Goal: Task Accomplishment & Management: Manage account settings

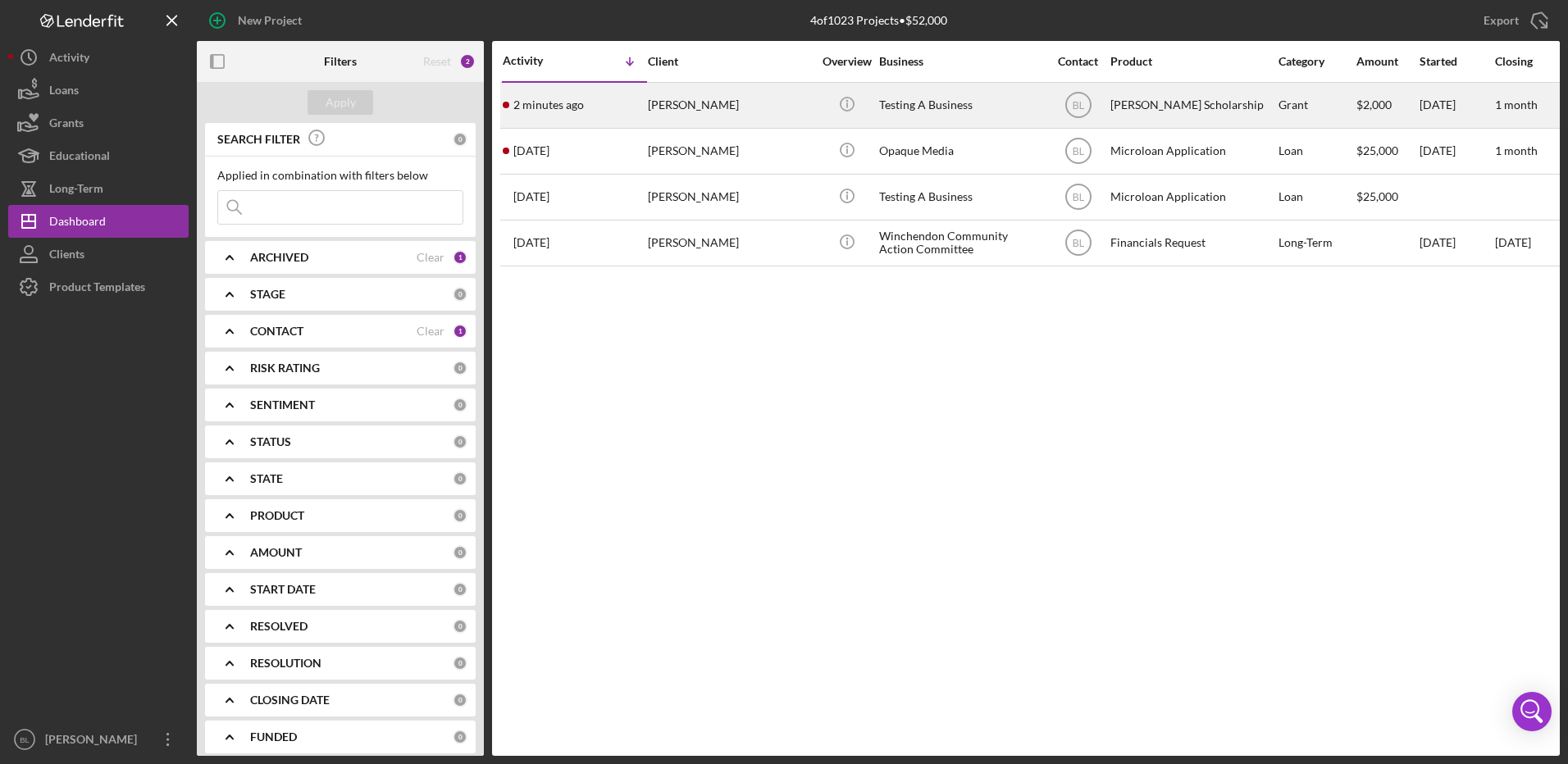
click at [664, 103] on div "[PERSON_NAME]" at bounding box center [730, 105] width 164 height 43
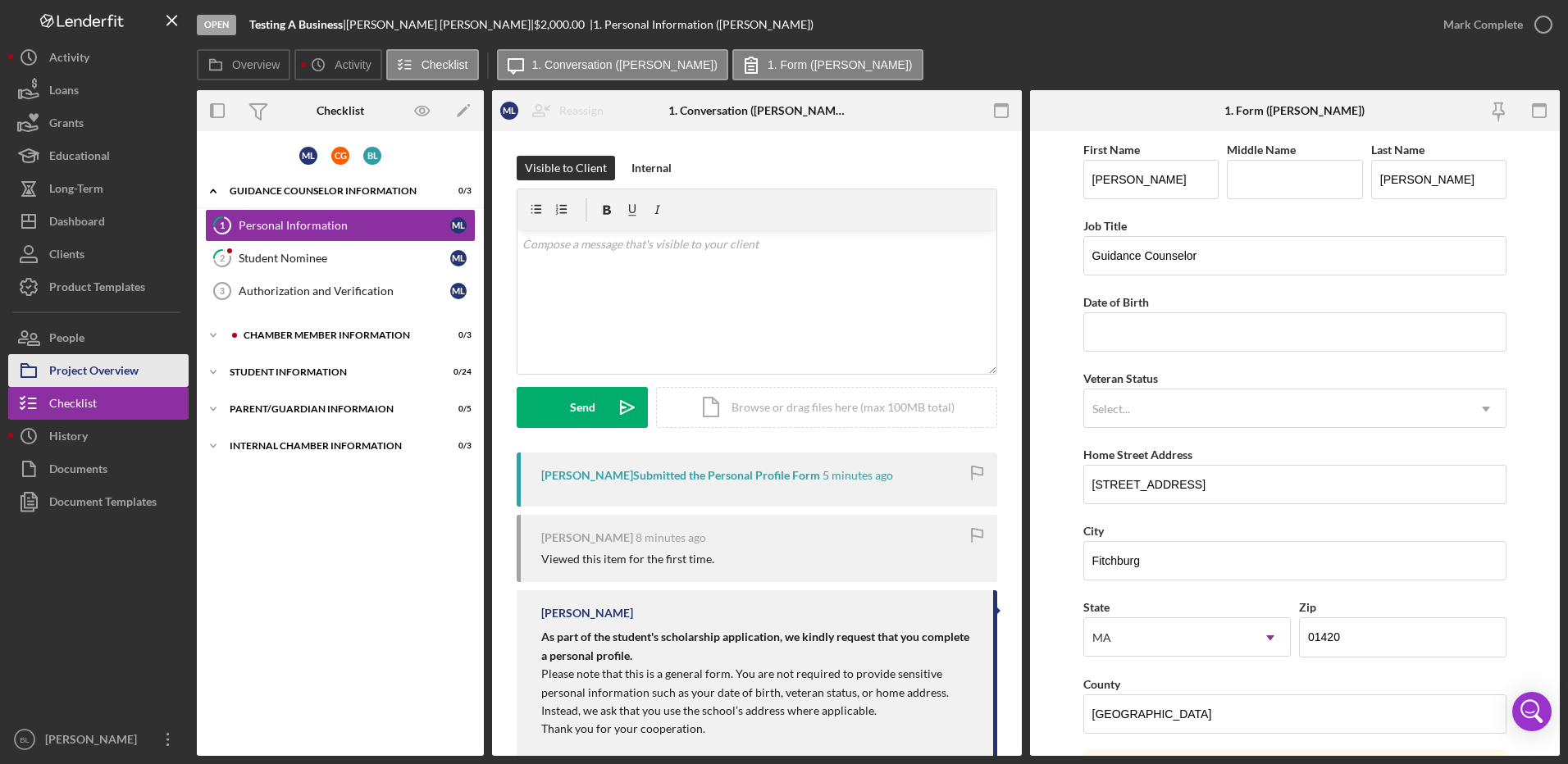
click at [92, 376] on div "Project Overview" at bounding box center [94, 373] width 90 height 37
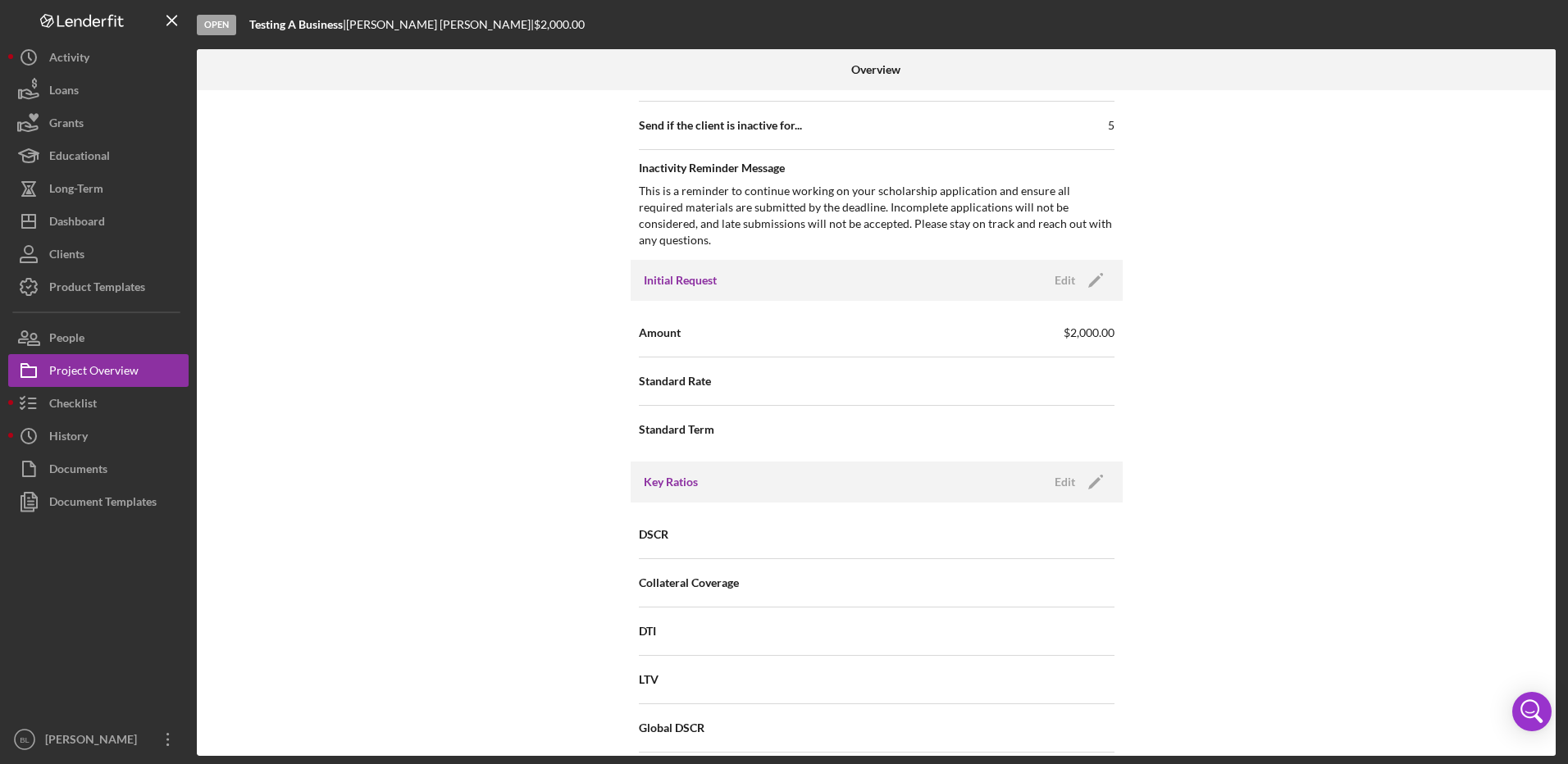
scroll to position [820, 0]
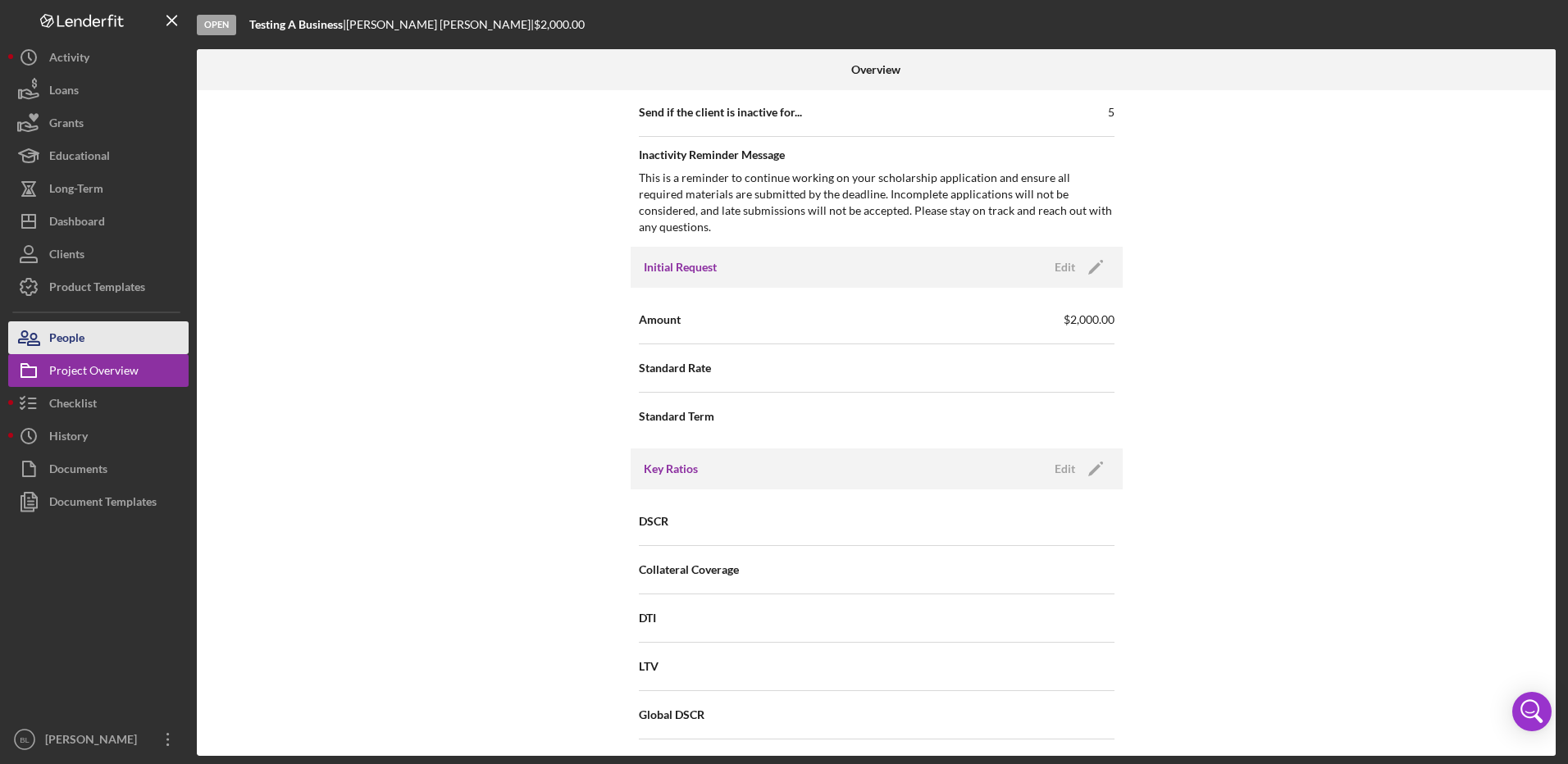
click at [91, 340] on button "People" at bounding box center [98, 338] width 180 height 33
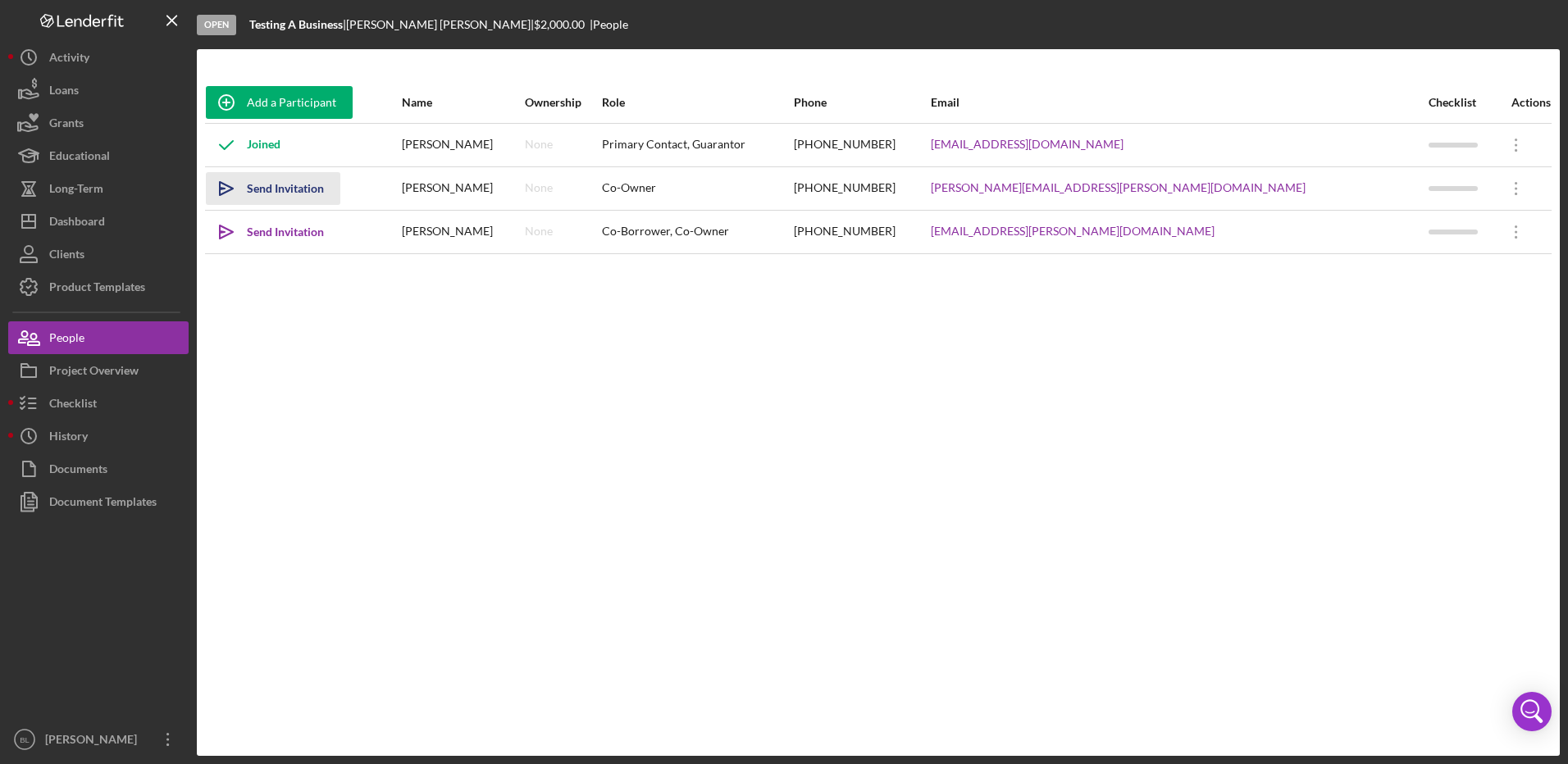
click at [311, 199] on div "Send Invitation" at bounding box center [286, 188] width 77 height 33
drag, startPoint x: 261, startPoint y: 235, endPoint x: 322, endPoint y: 270, distance: 70.3
click at [261, 233] on div "Send Invitation" at bounding box center [286, 231] width 77 height 33
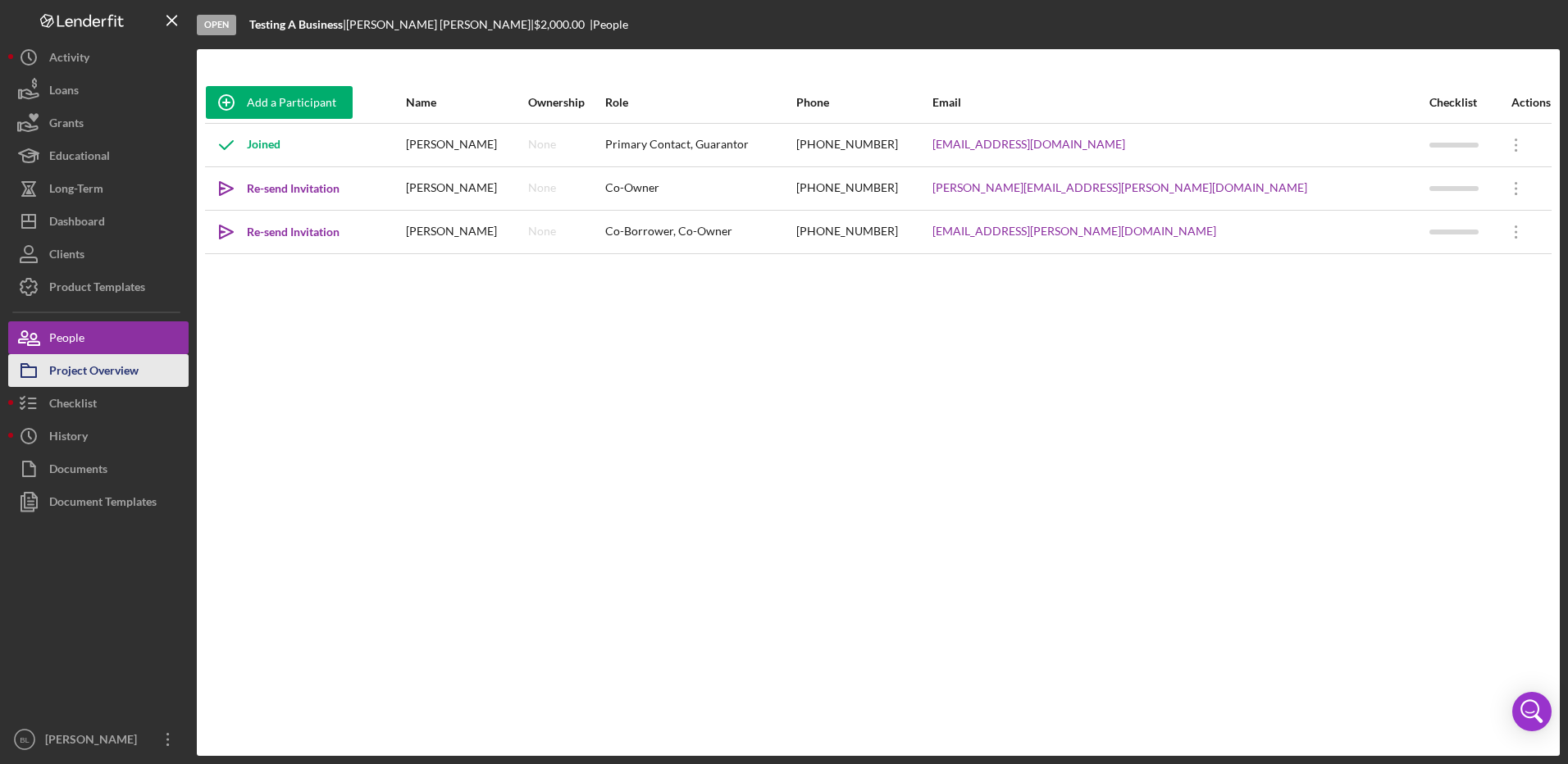
drag, startPoint x: 121, startPoint y: 382, endPoint x: 142, endPoint y: 381, distance: 21.0
click at [121, 383] on div "Project Overview" at bounding box center [94, 373] width 90 height 37
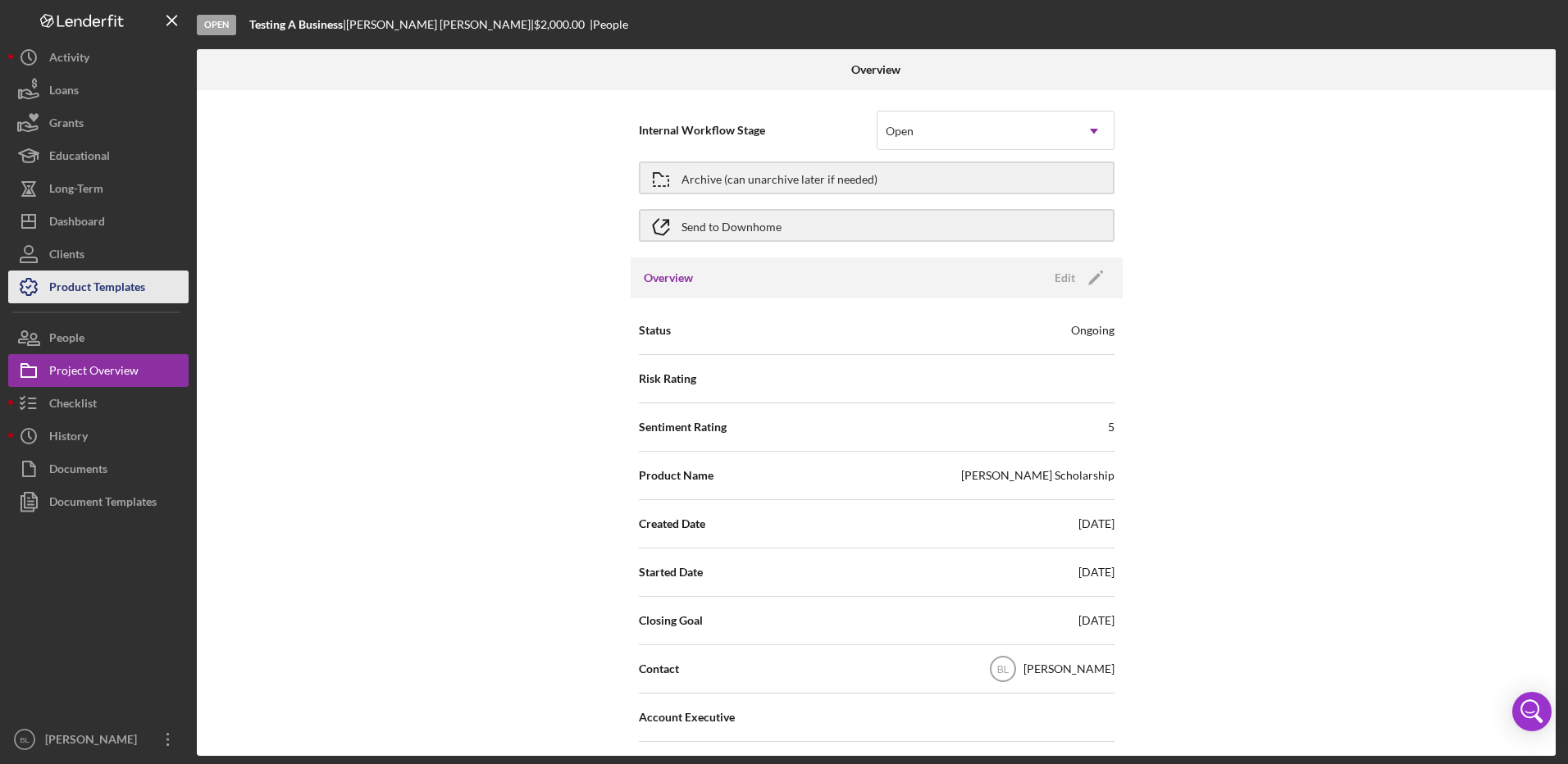
click at [113, 276] on div "Product Templates" at bounding box center [97, 289] width 96 height 37
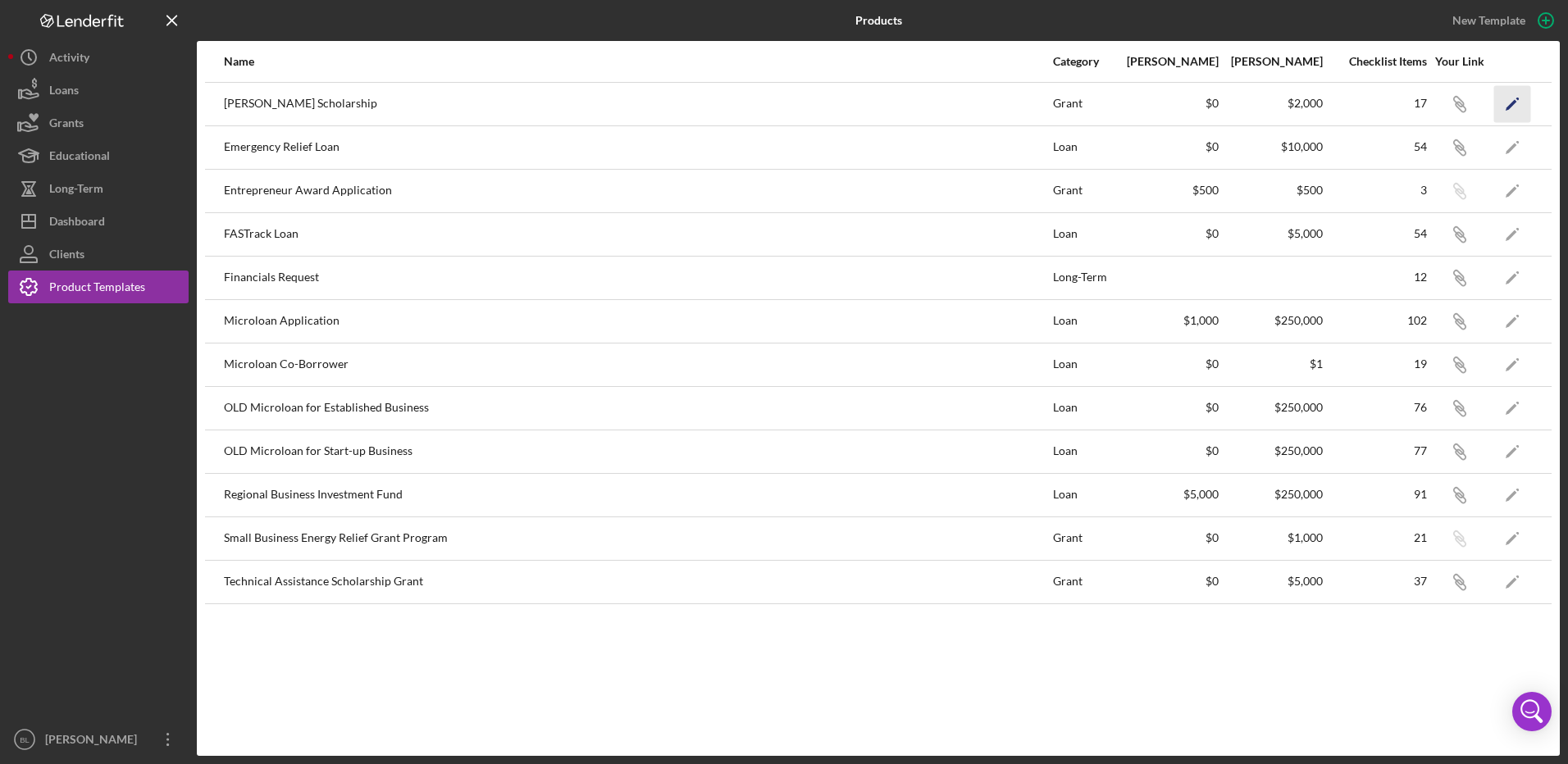
click at [1508, 107] on polygon "button" at bounding box center [1511, 105] width 11 height 11
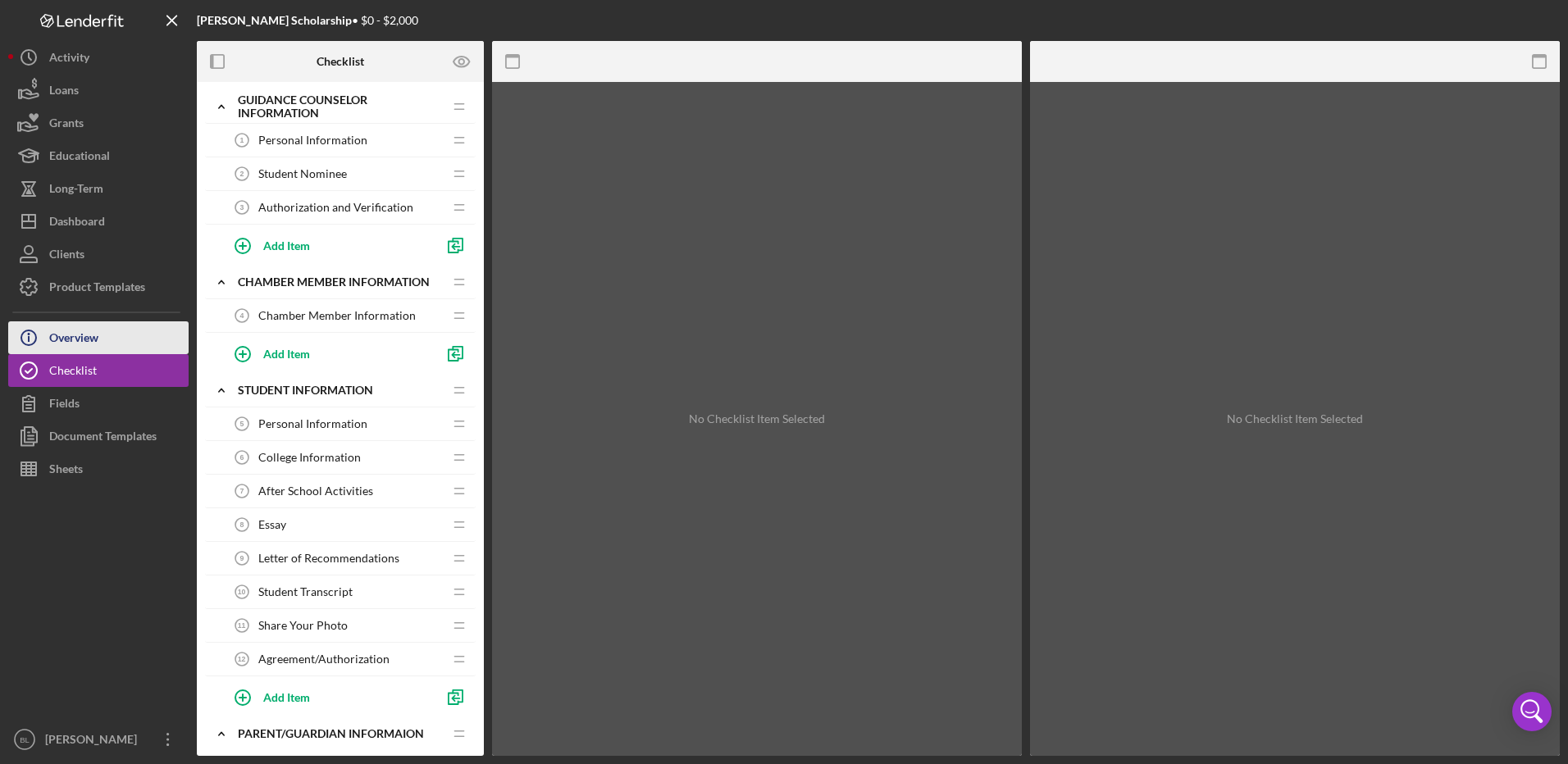
click at [84, 346] on div "Overview" at bounding box center [74, 340] width 49 height 37
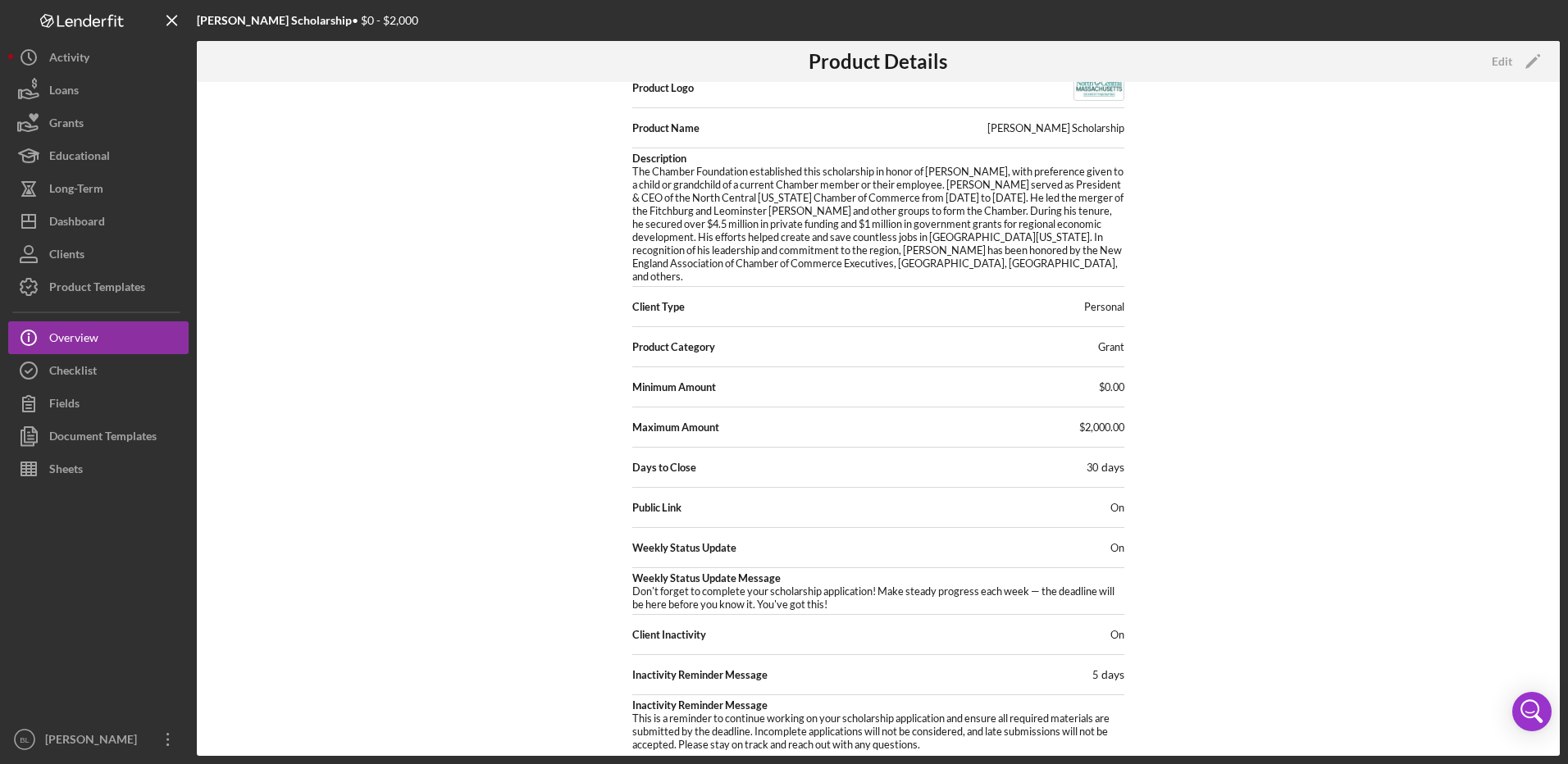
scroll to position [55, 0]
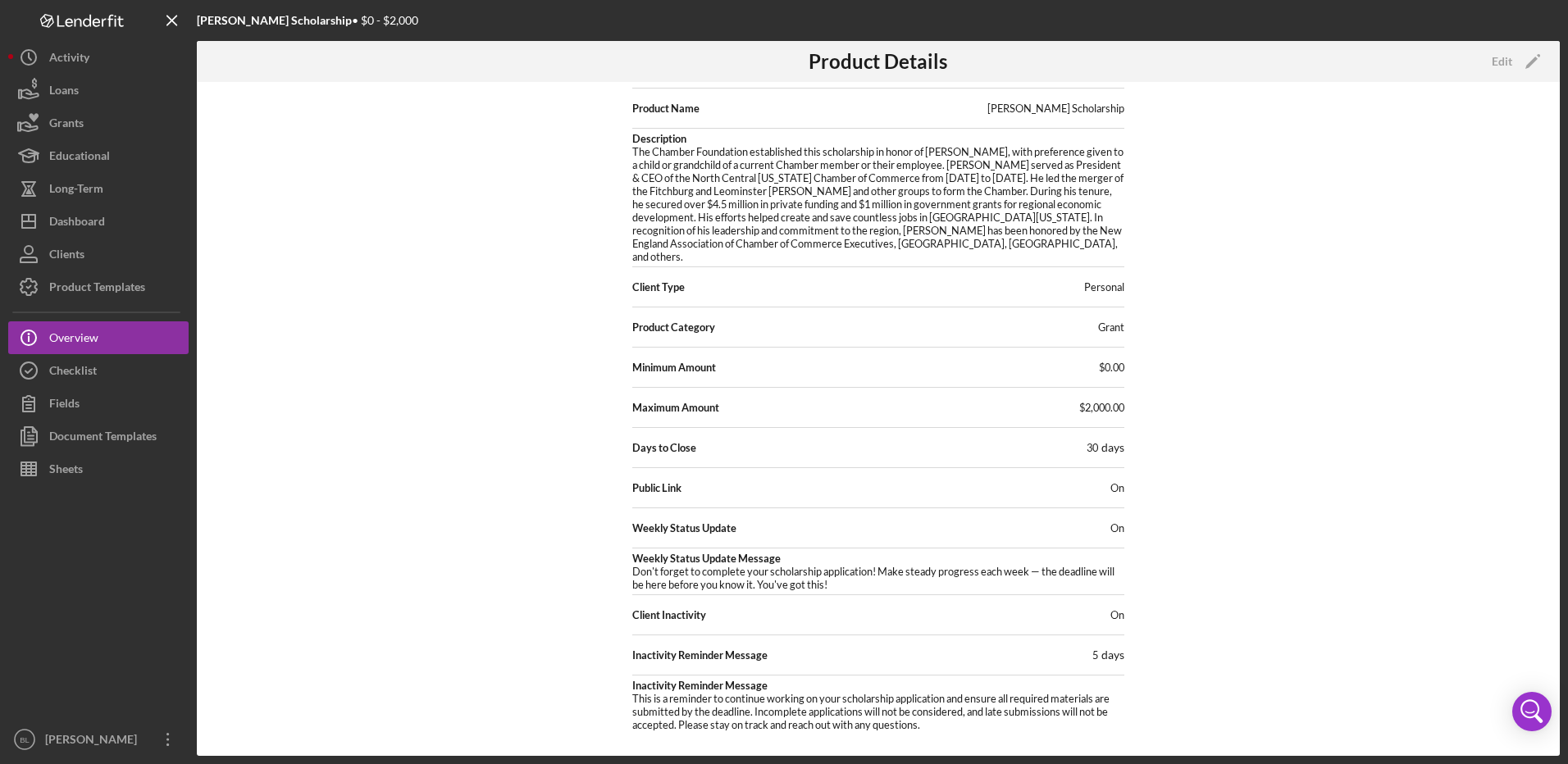
click at [115, 310] on div "Icon/History Activity Loans Grants Educational Long-Term Icon/Dashboard Dashboa…" at bounding box center [98, 398] width 180 height 715
click at [114, 291] on div "Product Templates" at bounding box center [97, 289] width 96 height 37
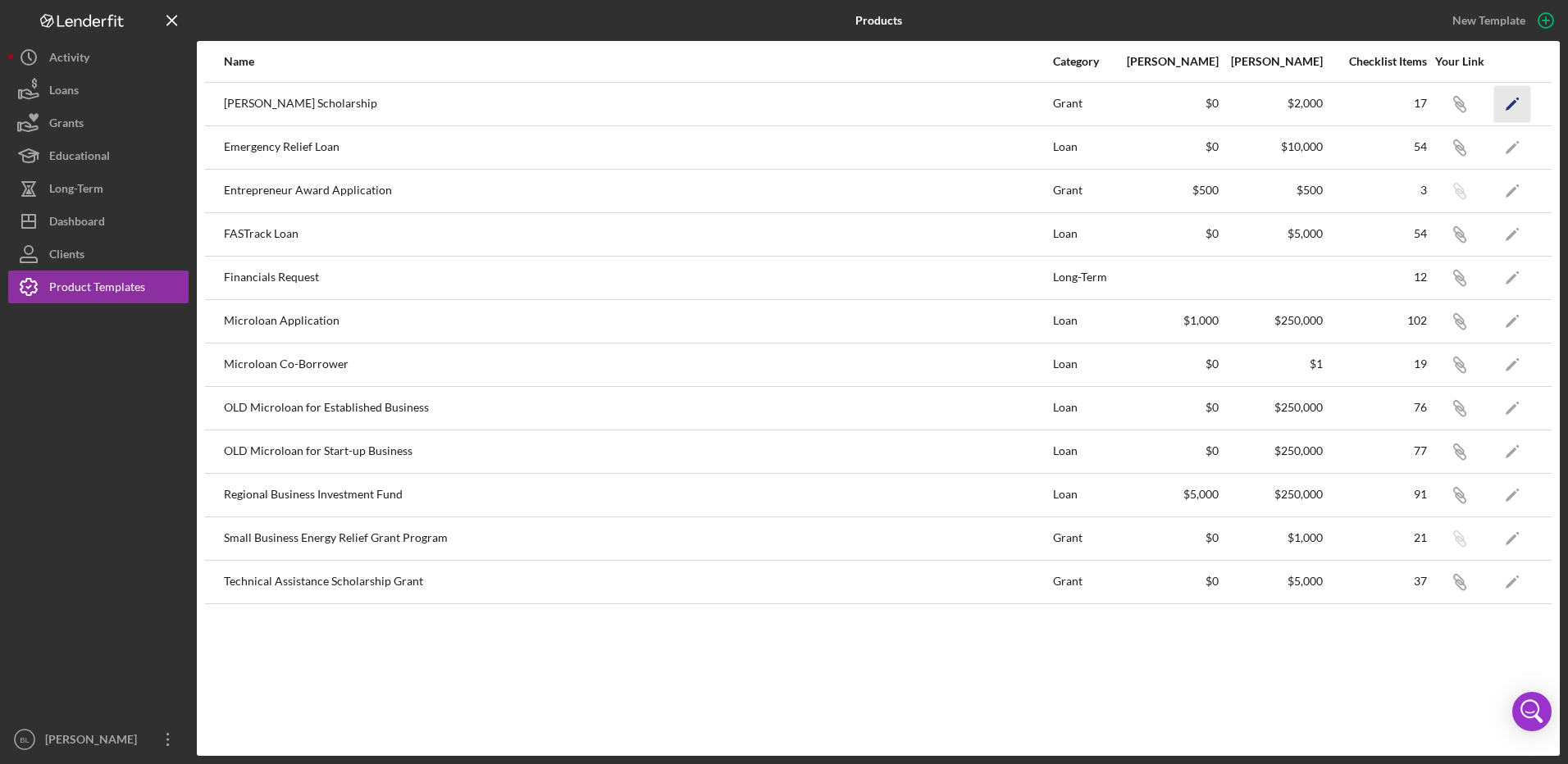
click at [1523, 104] on icon "Icon/Edit" at bounding box center [1513, 104] width 37 height 37
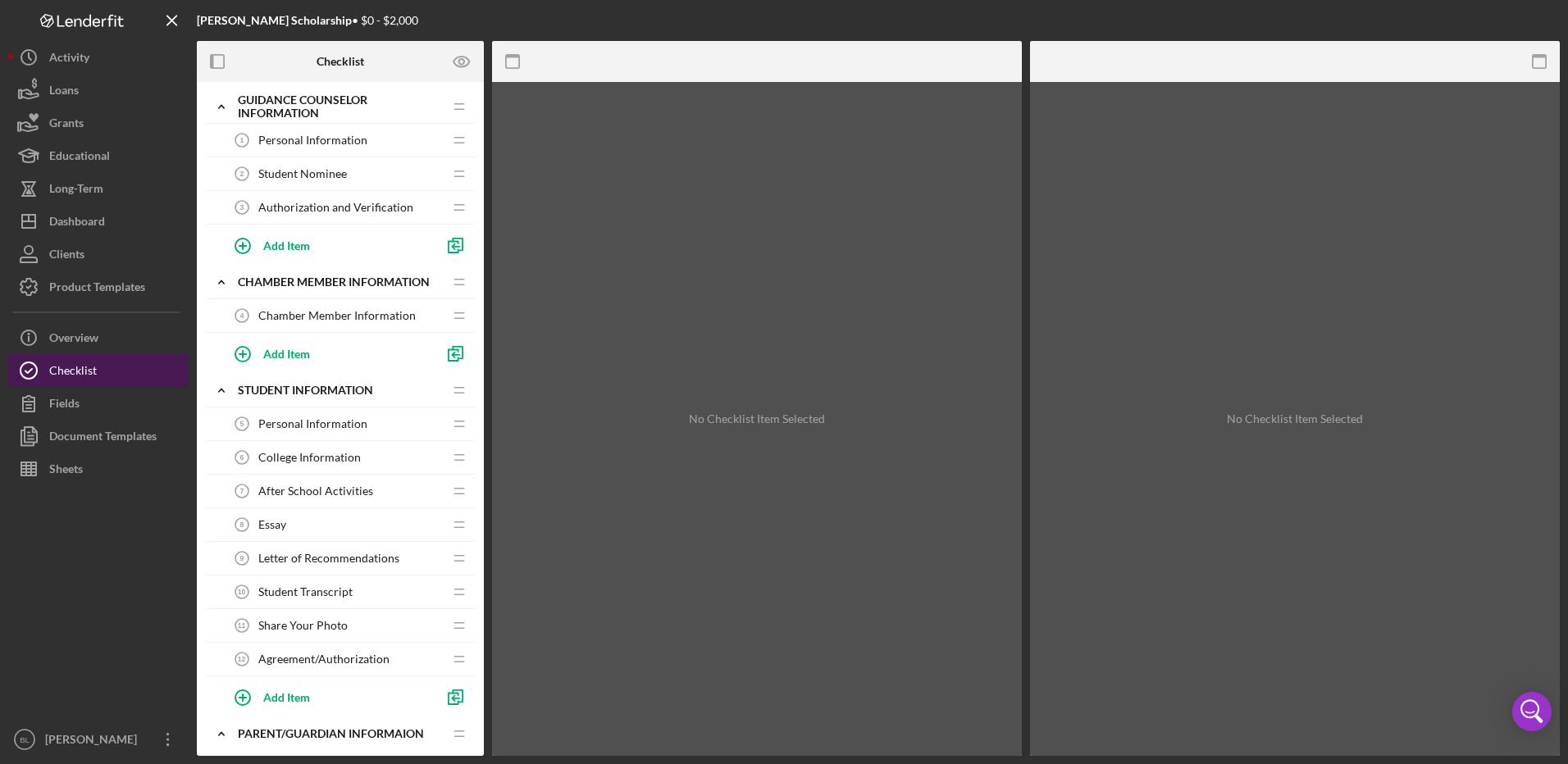
click at [117, 372] on button "Checklist" at bounding box center [98, 370] width 180 height 33
click at [150, 334] on button "Icon/Info Overview" at bounding box center [98, 338] width 180 height 33
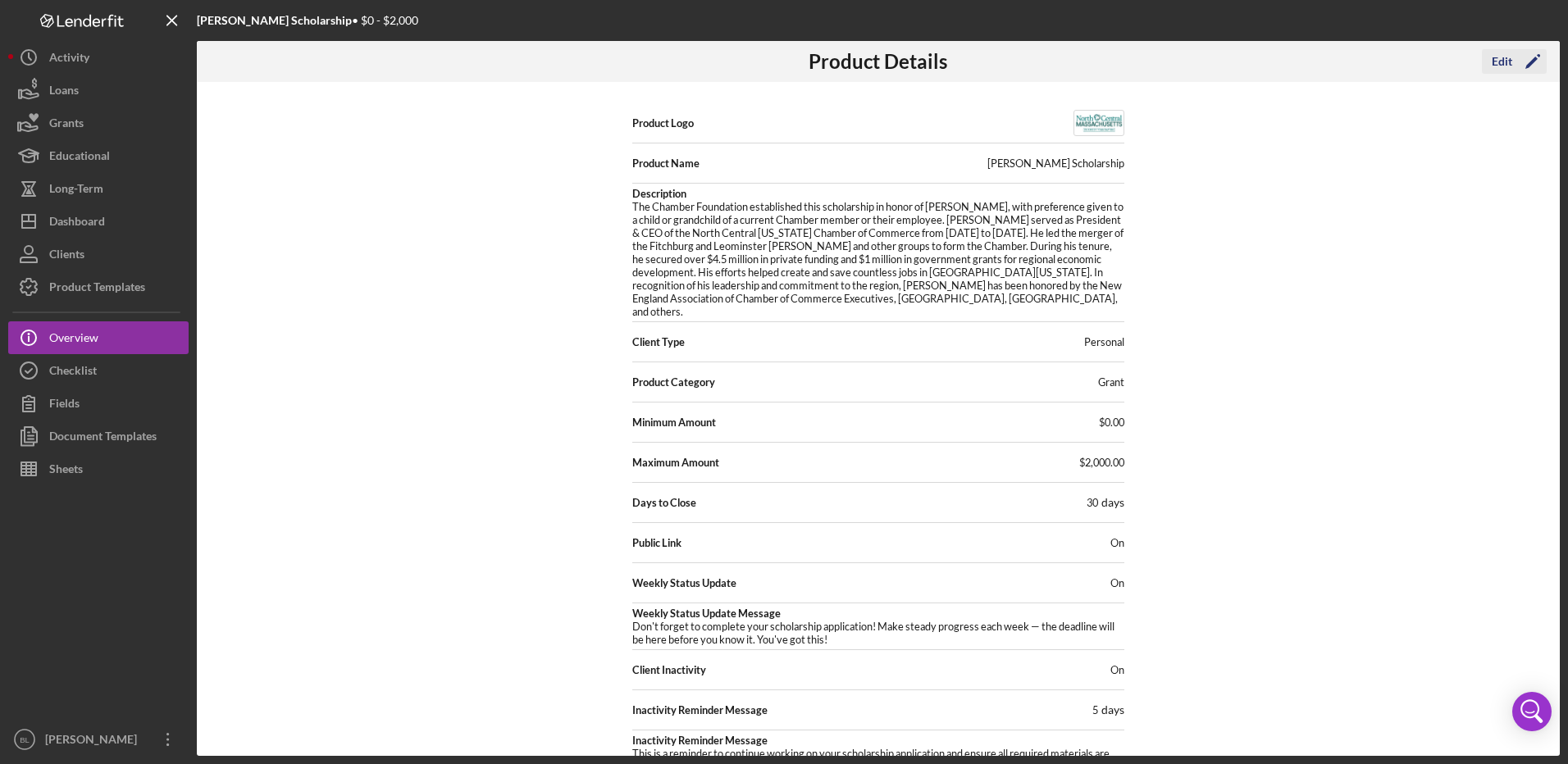
click at [1522, 70] on icon "Icon/Edit" at bounding box center [1533, 62] width 41 height 41
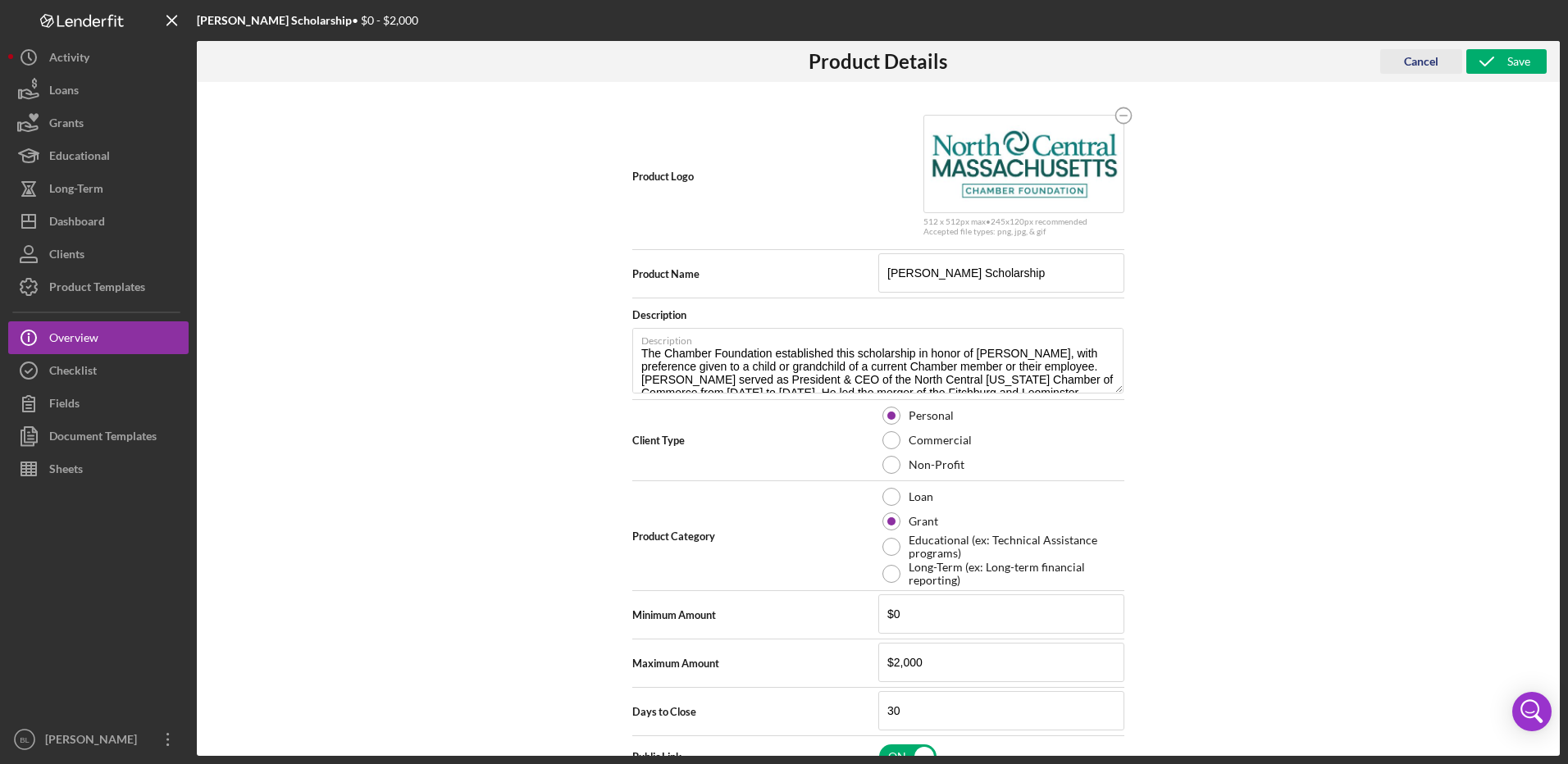
click at [1418, 69] on div "Cancel" at bounding box center [1421, 62] width 34 height 25
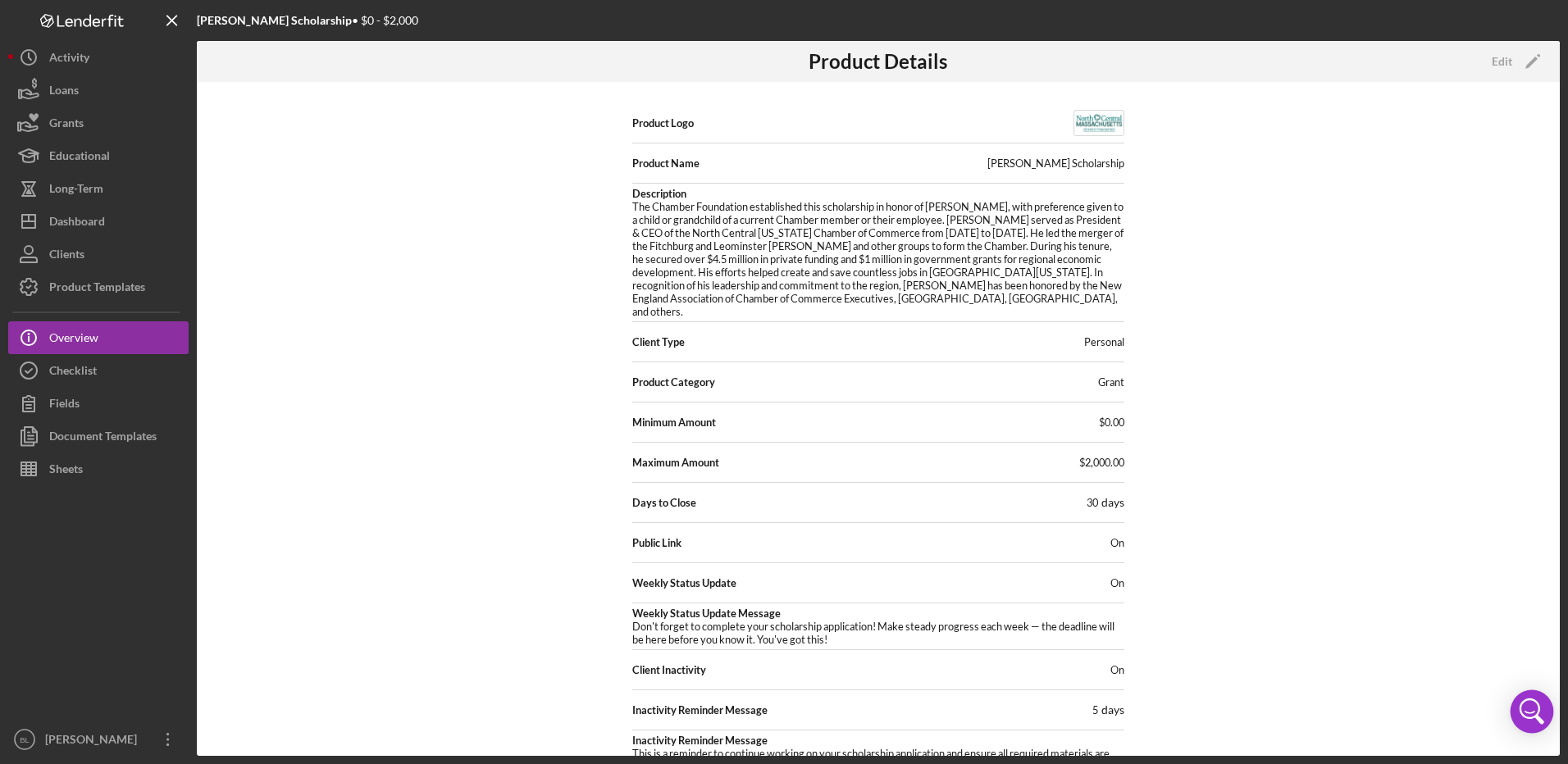
click at [1531, 707] on icon "Open Intercom Messenger" at bounding box center [1532, 711] width 40 height 40
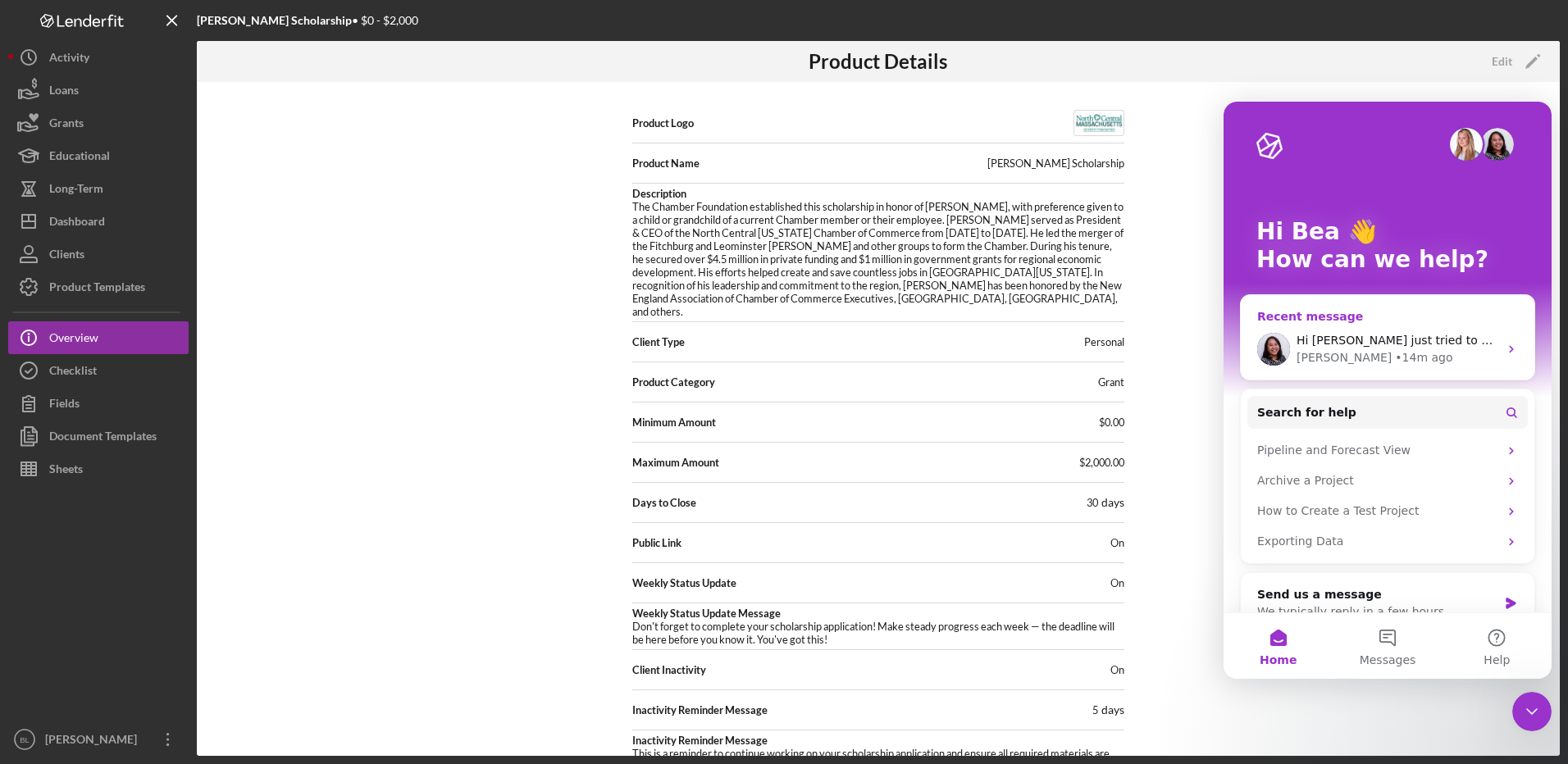
click at [1451, 349] on div "[PERSON_NAME] • 14m ago" at bounding box center [1397, 358] width 201 height 18
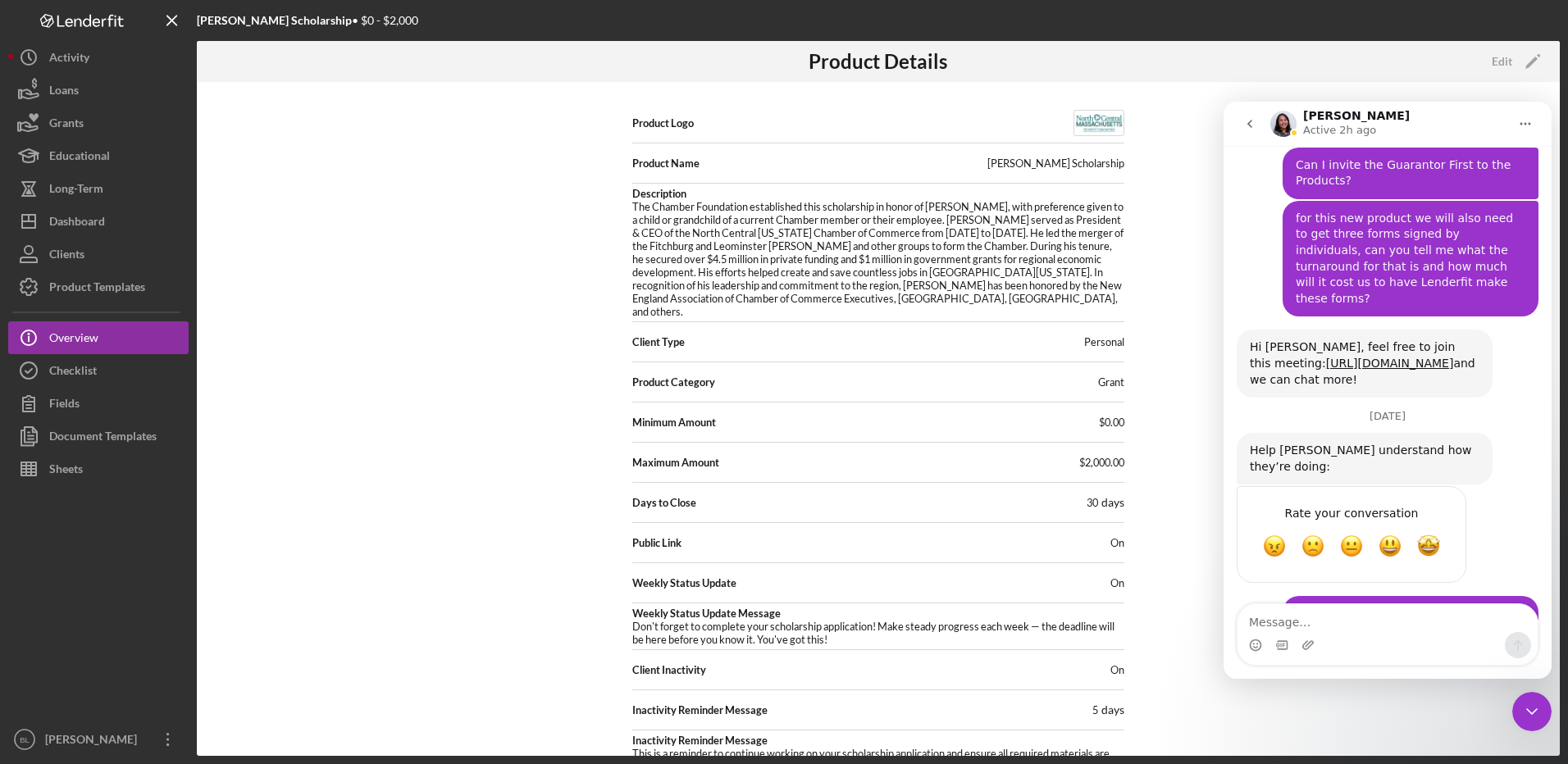
scroll to position [2467, 0]
